Goal: Check status: Check status

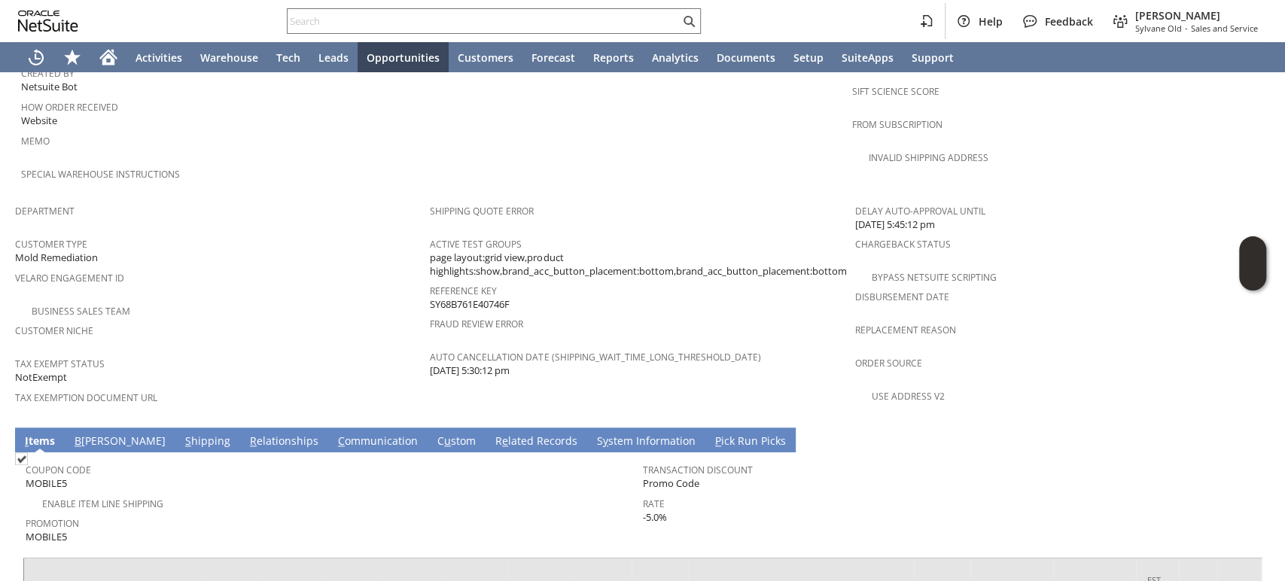
scroll to position [957, 0]
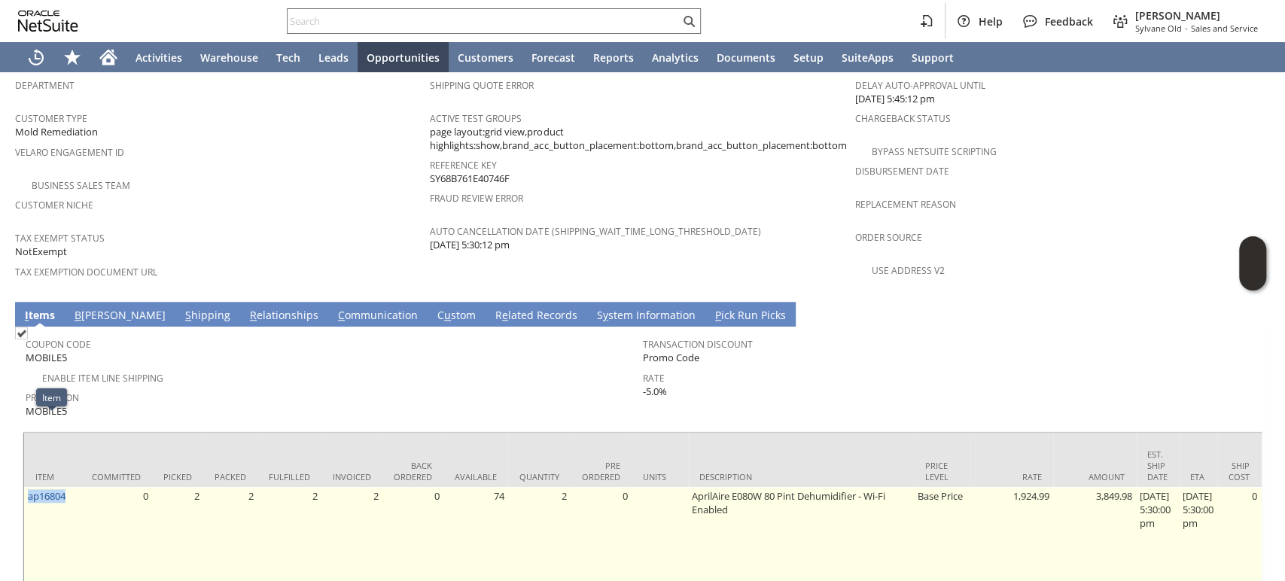
drag, startPoint x: 71, startPoint y: 425, endPoint x: 27, endPoint y: 433, distance: 45.0
click at [27, 487] on td "ap16804" at bounding box center [52, 536] width 56 height 99
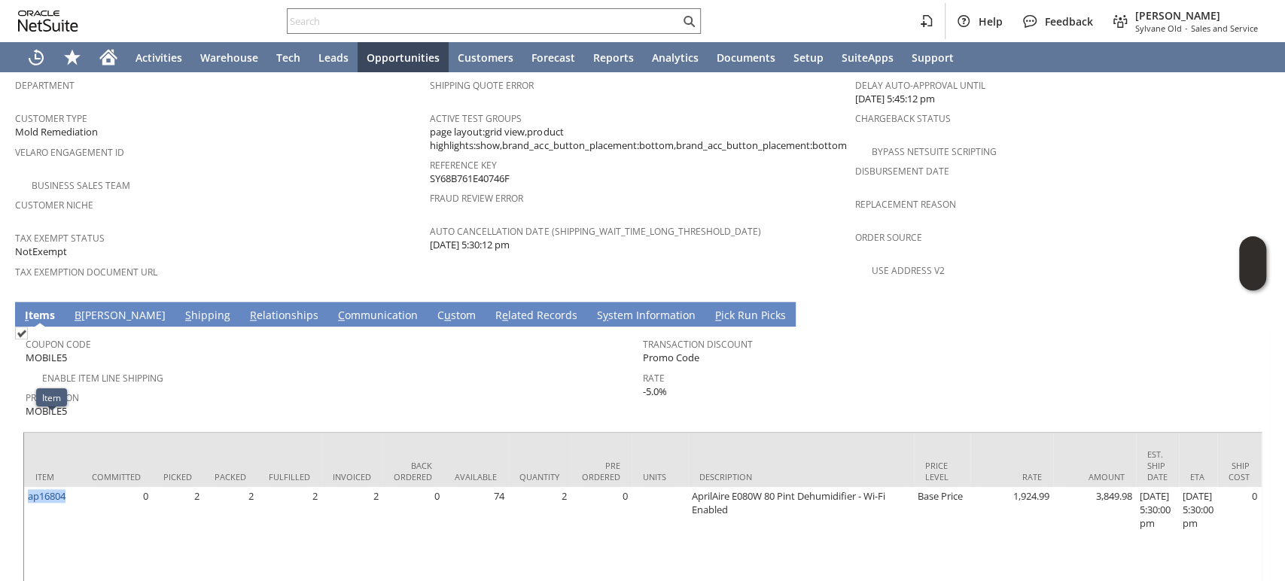
copy link "ap16804"
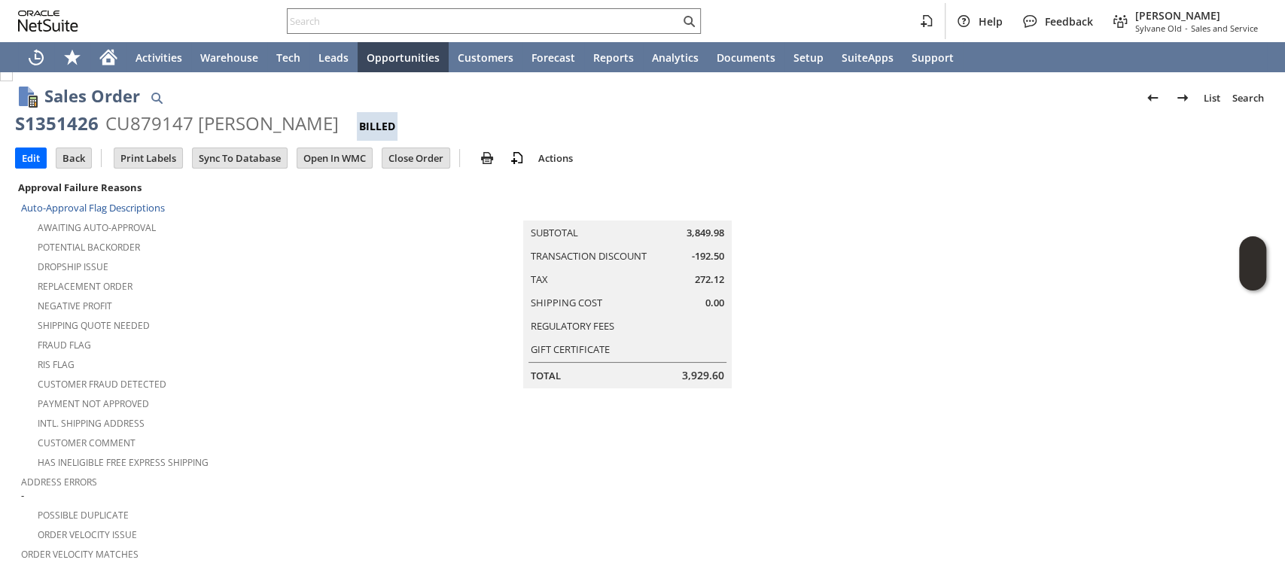
scroll to position [0, 0]
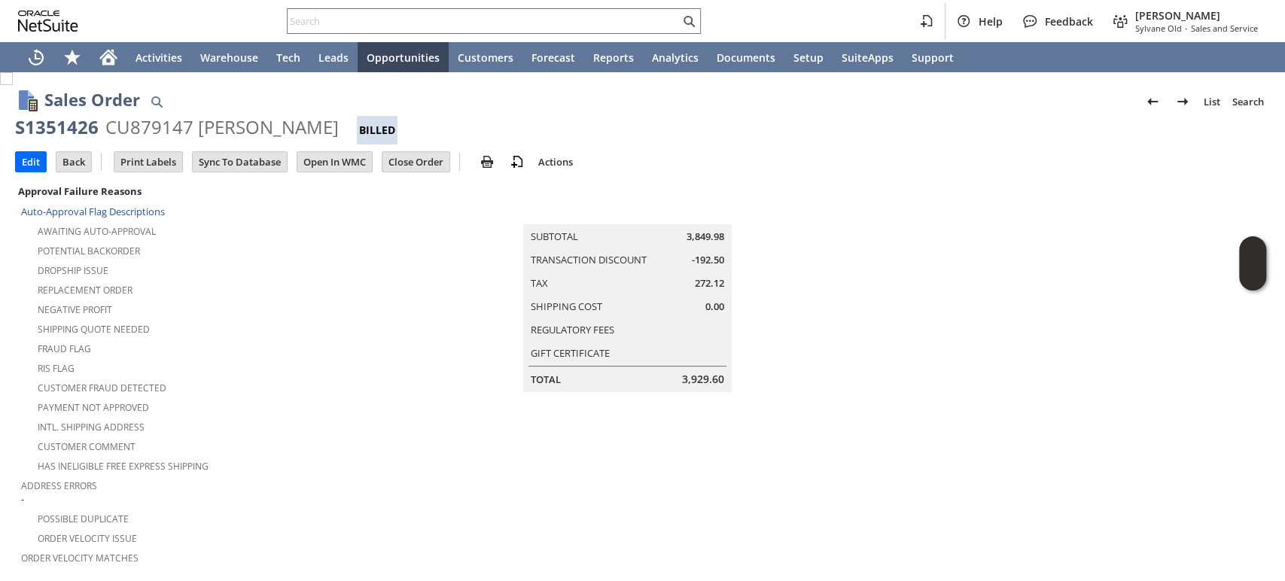
drag, startPoint x: 312, startPoint y: 132, endPoint x: 0, endPoint y: 132, distance: 311.6
copy div "S1351426 CU879147 Jose M Del Rio"
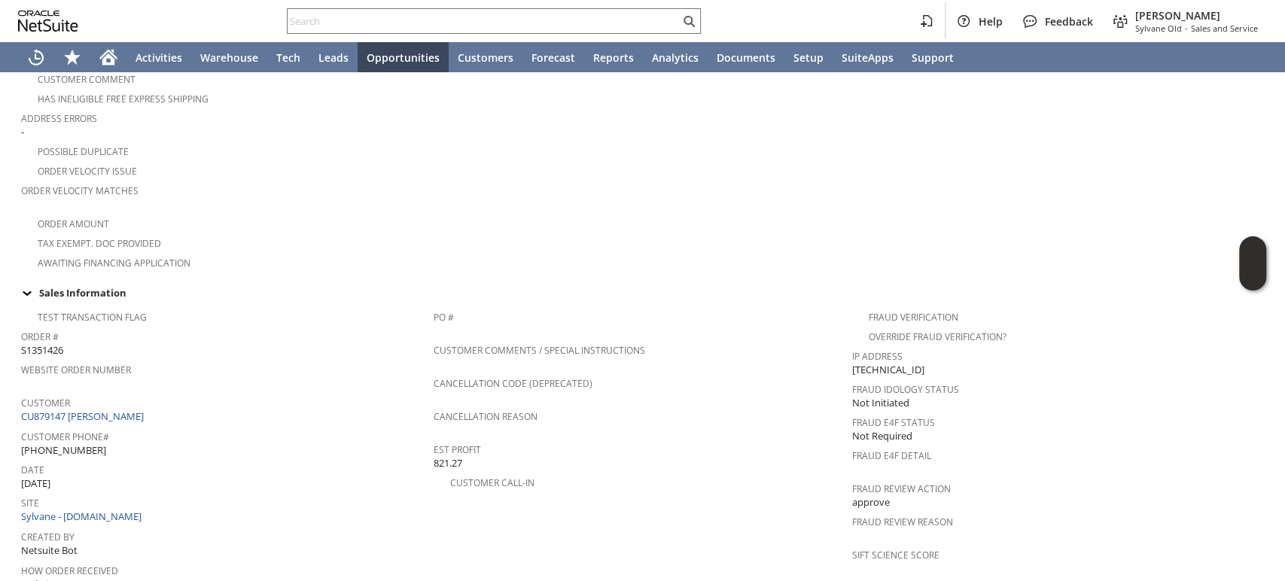
scroll to position [418, 0]
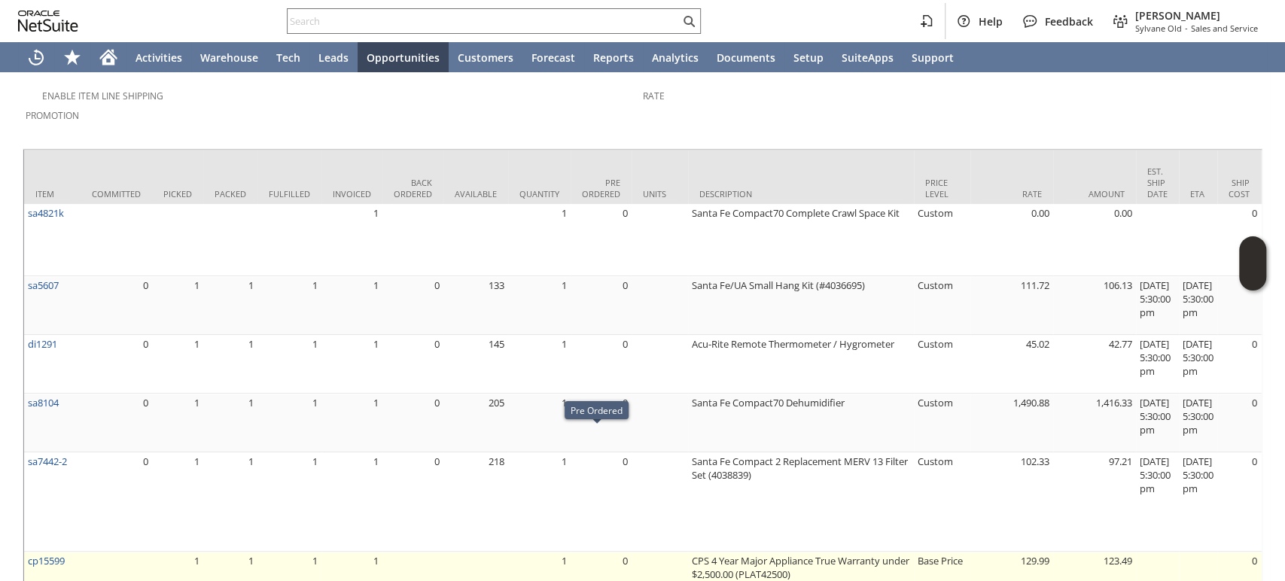
scroll to position [1215, 0]
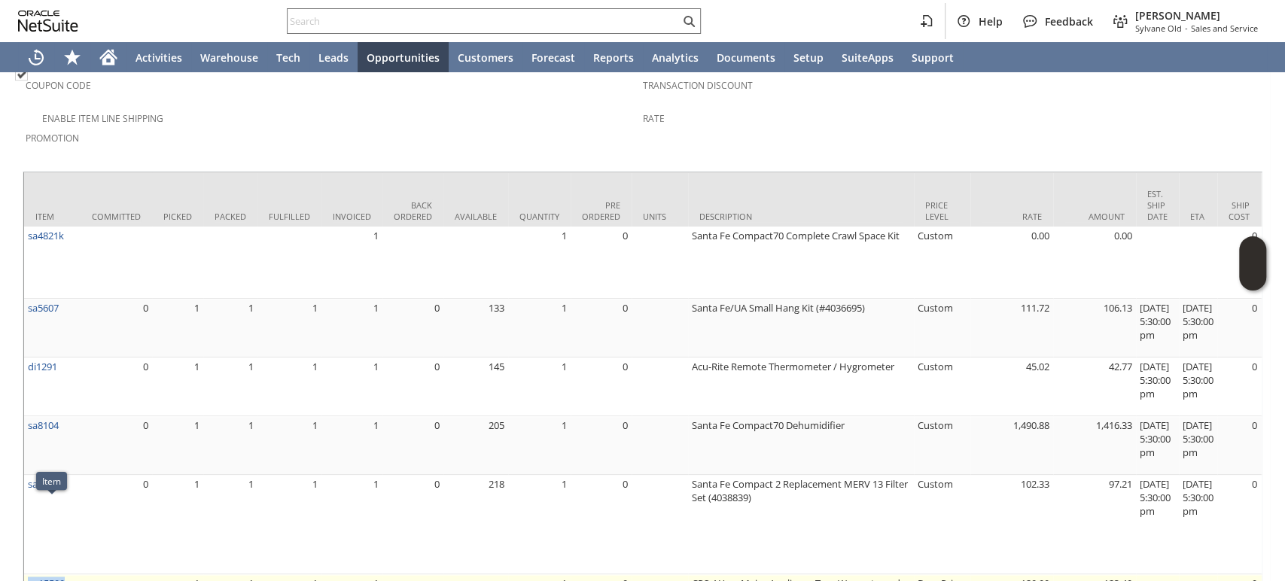
drag, startPoint x: 78, startPoint y: 514, endPoint x: 25, endPoint y: 523, distance: 54.2
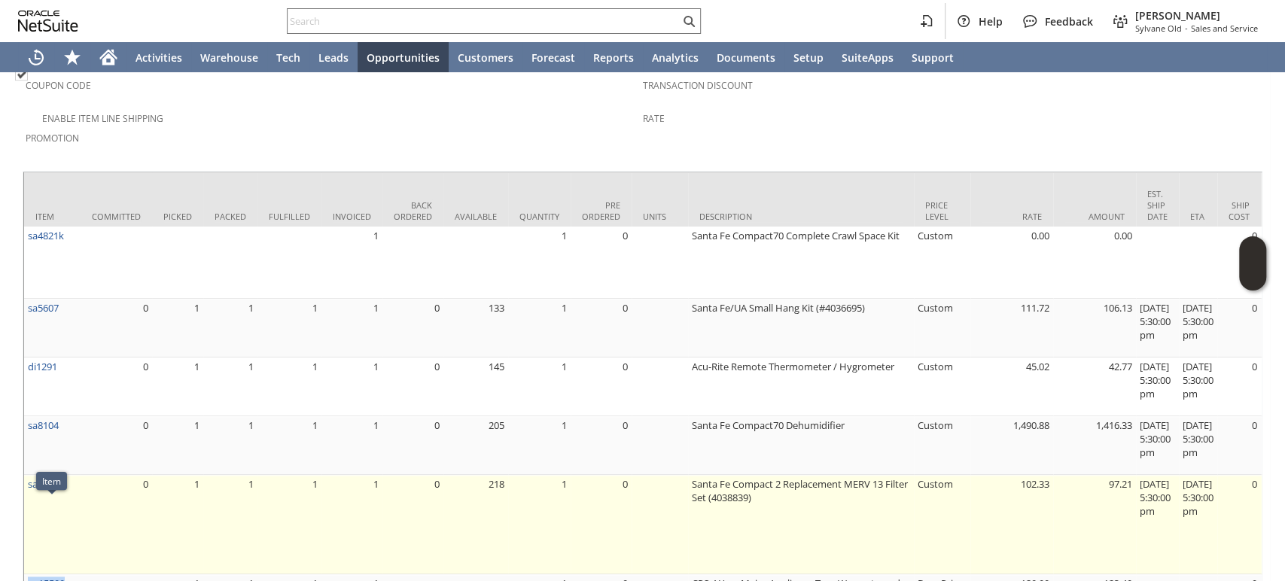
copy link "cp15599"
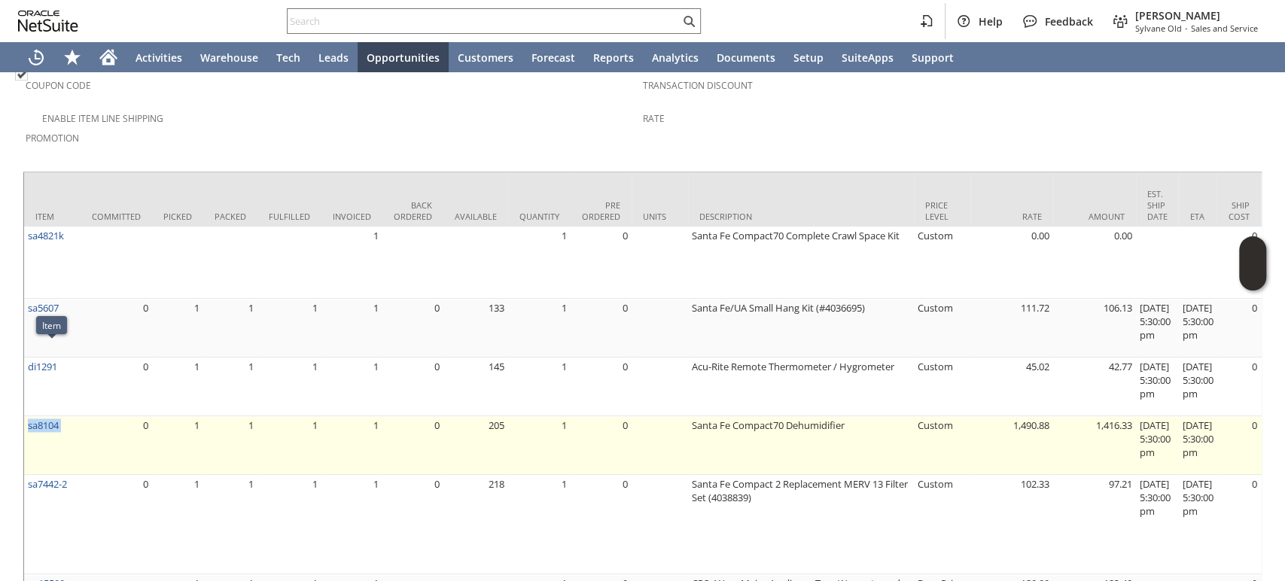
drag, startPoint x: 81, startPoint y: 361, endPoint x: 27, endPoint y: 364, distance: 53.5
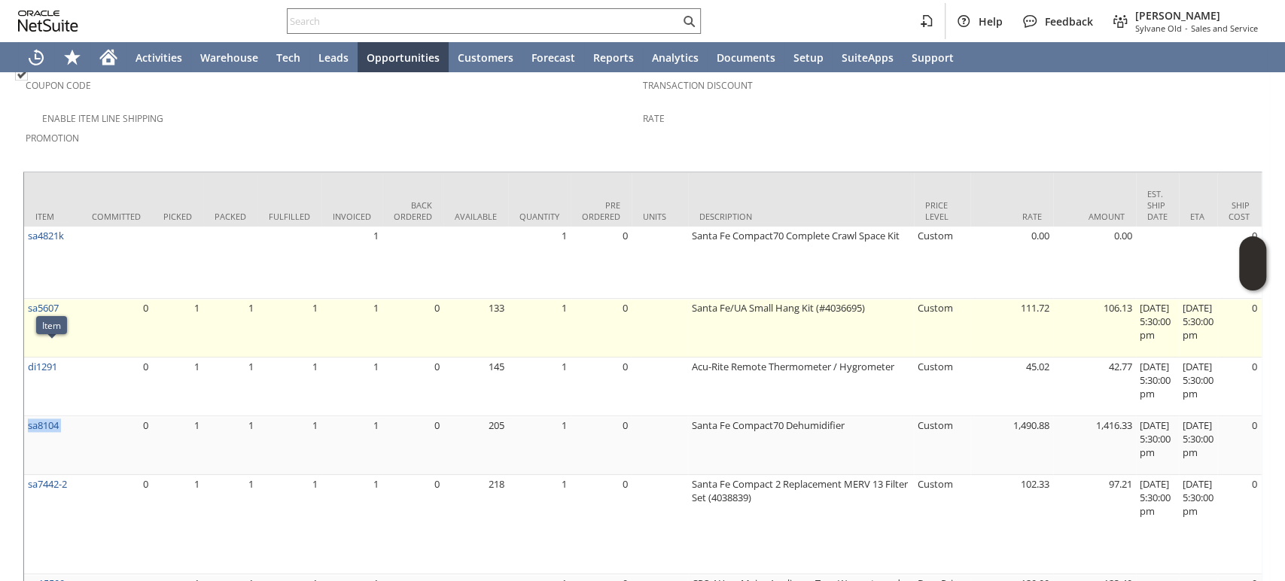
copy tr "sa8104"
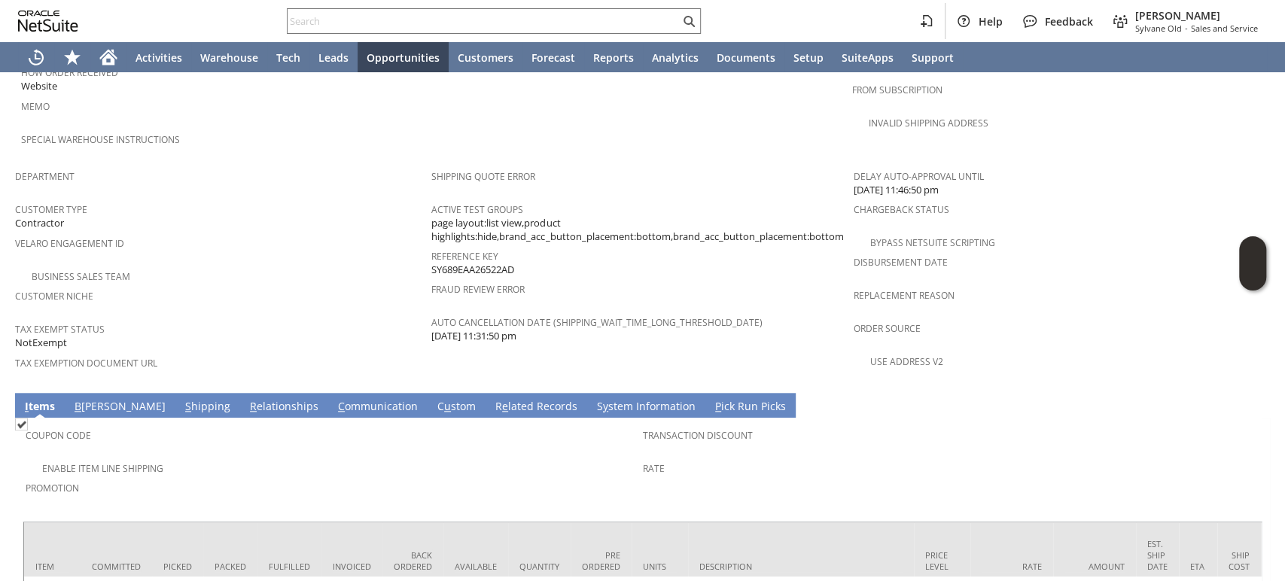
scroll to position [1087, 0]
